Goal: Transaction & Acquisition: Obtain resource

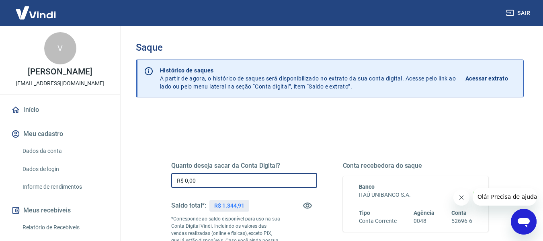
drag, startPoint x: 213, startPoint y: 187, endPoint x: 159, endPoint y: 189, distance: 53.9
click at [159, 190] on div "Quanto deseja sacar da Conta Digital? R$ 0,00 ​ Saldo total*: R$ 1.344,91 *Corr…" at bounding box center [330, 223] width 356 height 194
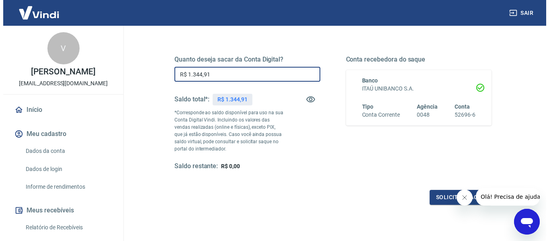
scroll to position [121, 0]
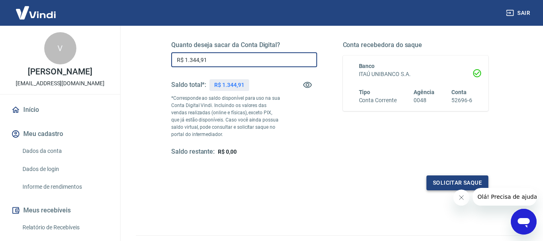
type input "R$ 1.344,91"
click at [450, 183] on button "Solicitar saque" at bounding box center [458, 182] width 62 height 15
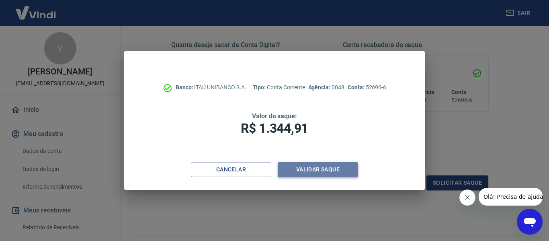
click at [314, 166] on button "Validar saque" at bounding box center [318, 169] width 80 height 15
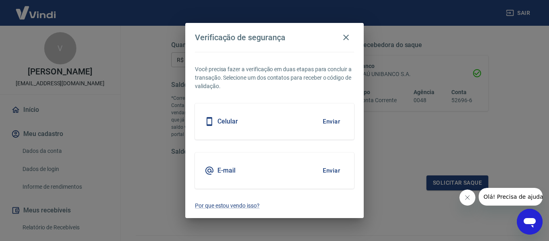
drag, startPoint x: 318, startPoint y: 166, endPoint x: 329, endPoint y: 170, distance: 11.2
click at [329, 169] on div "E-mail Enviar" at bounding box center [274, 170] width 159 height 36
click at [329, 170] on button "Enviar" at bounding box center [331, 170] width 26 height 17
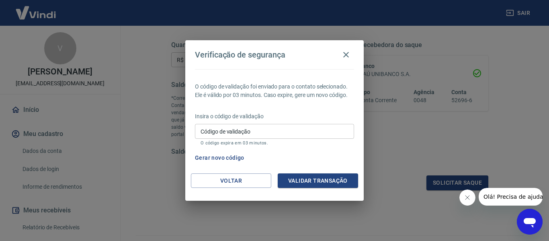
click at [266, 133] on input "Código de validação" at bounding box center [274, 131] width 159 height 15
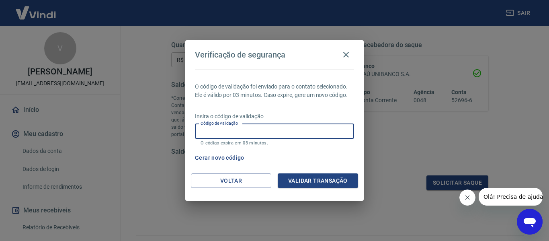
paste input "689513"
type input "689513"
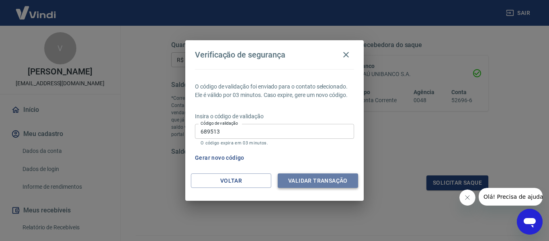
click at [310, 176] on button "Validar transação" at bounding box center [318, 180] width 80 height 15
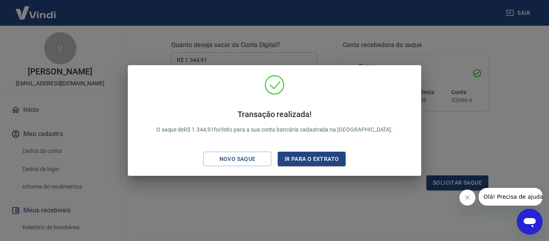
click at [526, 43] on div "Transação realizada! O saque de R$ 1.344,91 foi feito para a sua conta bancária…" at bounding box center [274, 120] width 549 height 241
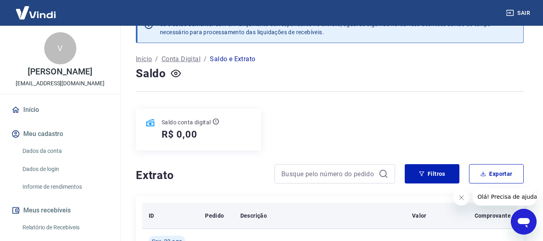
scroll to position [40, 0]
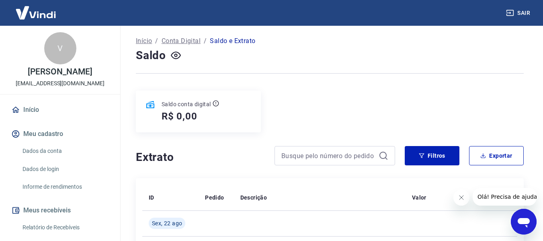
click at [464, 199] on button "Fechar mensagem da empresa" at bounding box center [461, 197] width 16 height 16
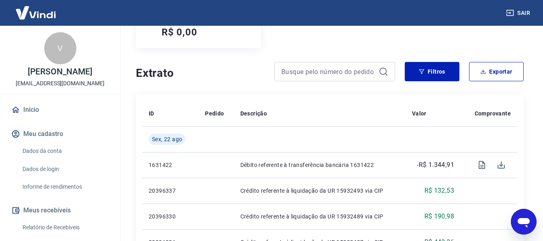
scroll to position [161, 0]
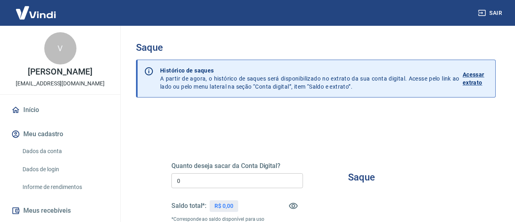
type input "R$ 0,00"
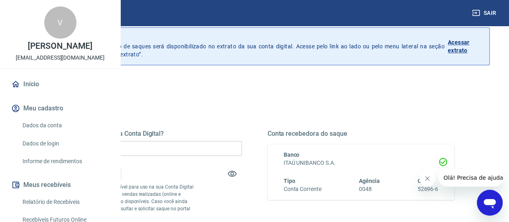
scroll to position [40, 0]
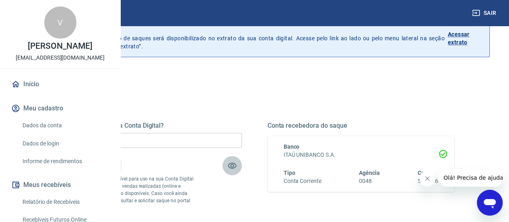
click at [237, 163] on icon "button" at bounding box center [232, 165] width 10 height 10
click at [236, 164] on icon "button" at bounding box center [232, 166] width 9 height 8
